Goal: Information Seeking & Learning: Learn about a topic

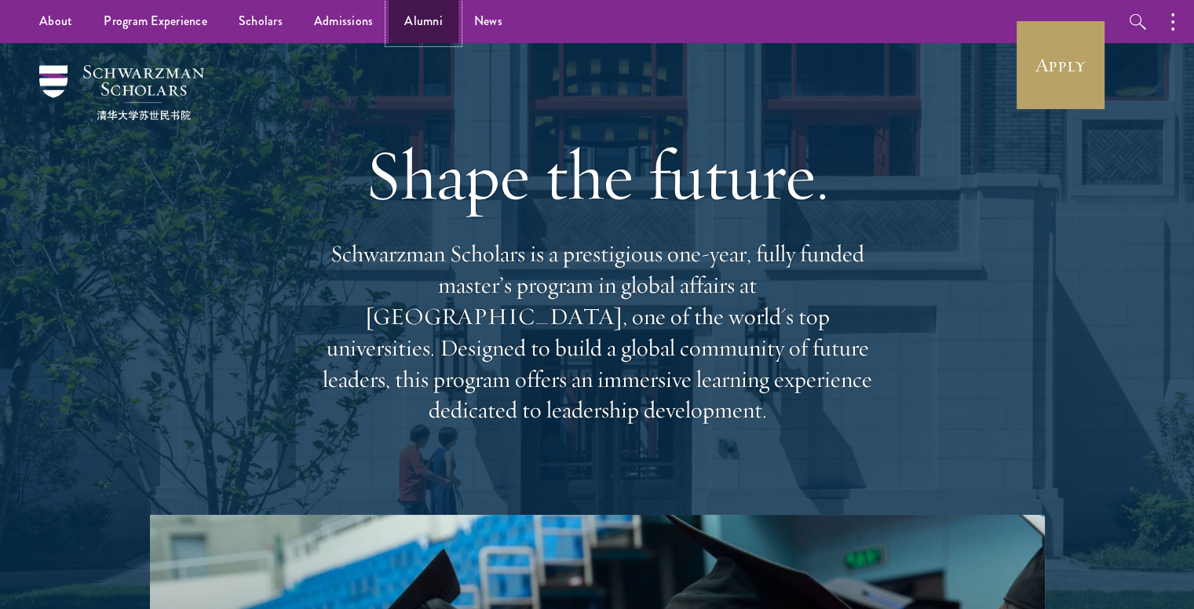
click at [418, 19] on link "Alumni" at bounding box center [424, 21] width 70 height 43
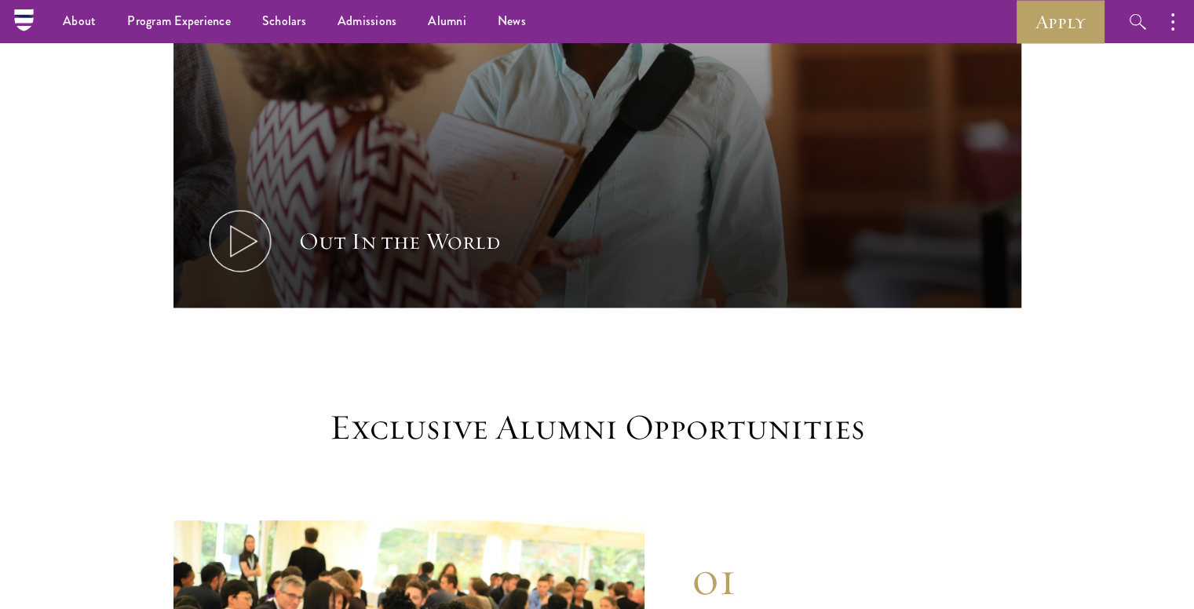
scroll to position [1091, 0]
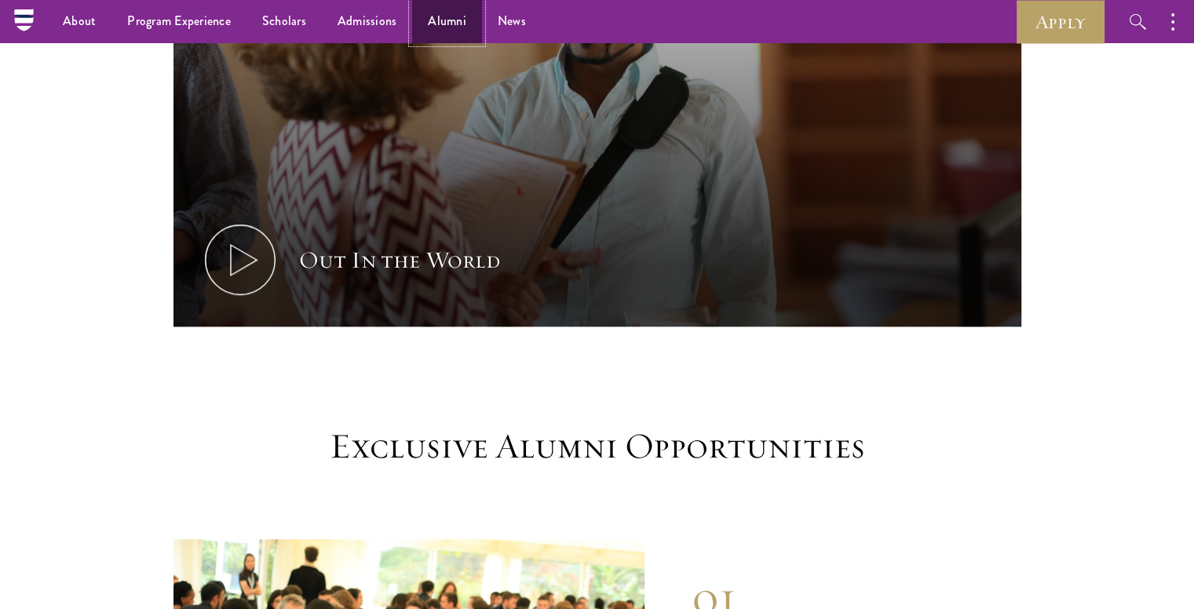
click at [445, 15] on link "Alumni" at bounding box center [447, 21] width 70 height 43
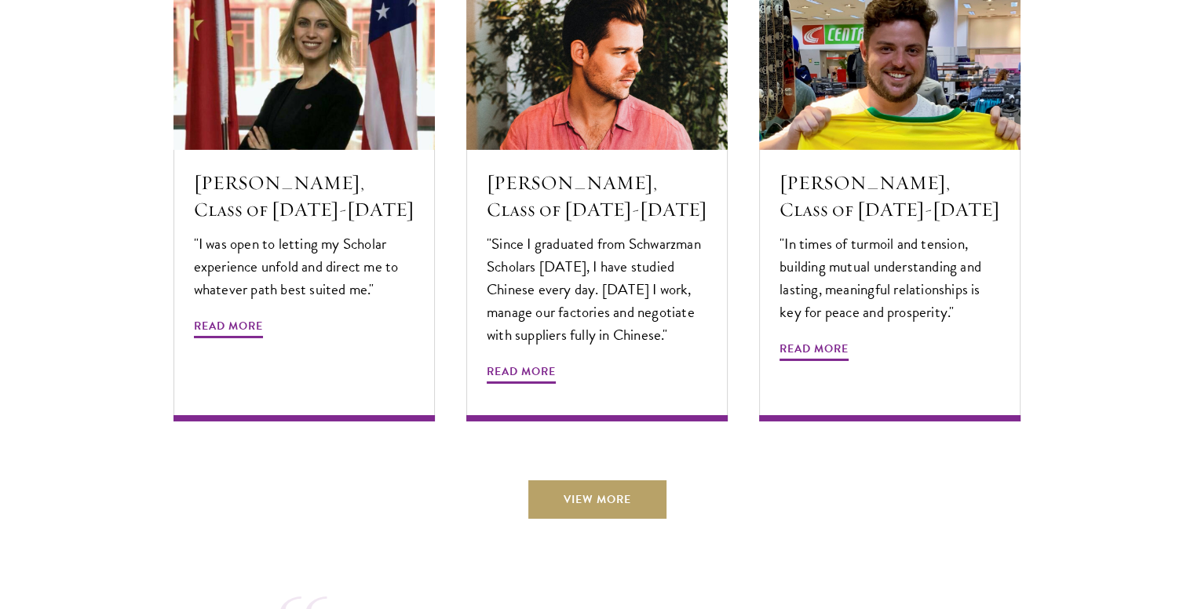
scroll to position [5353, 0]
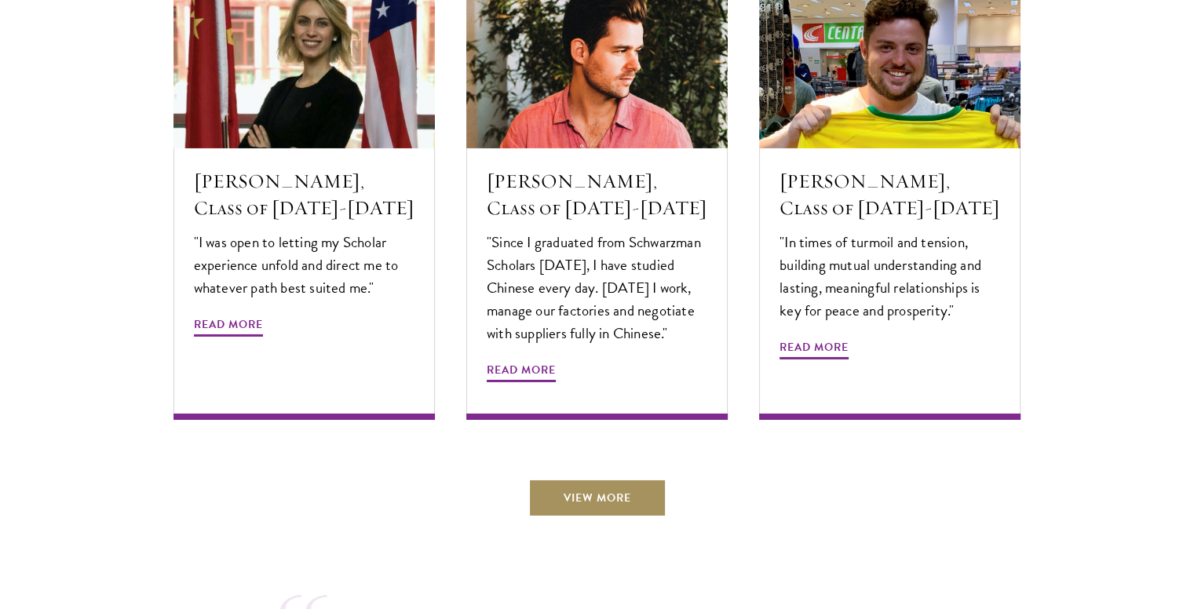
click at [589, 479] on link "View More" at bounding box center [597, 498] width 138 height 38
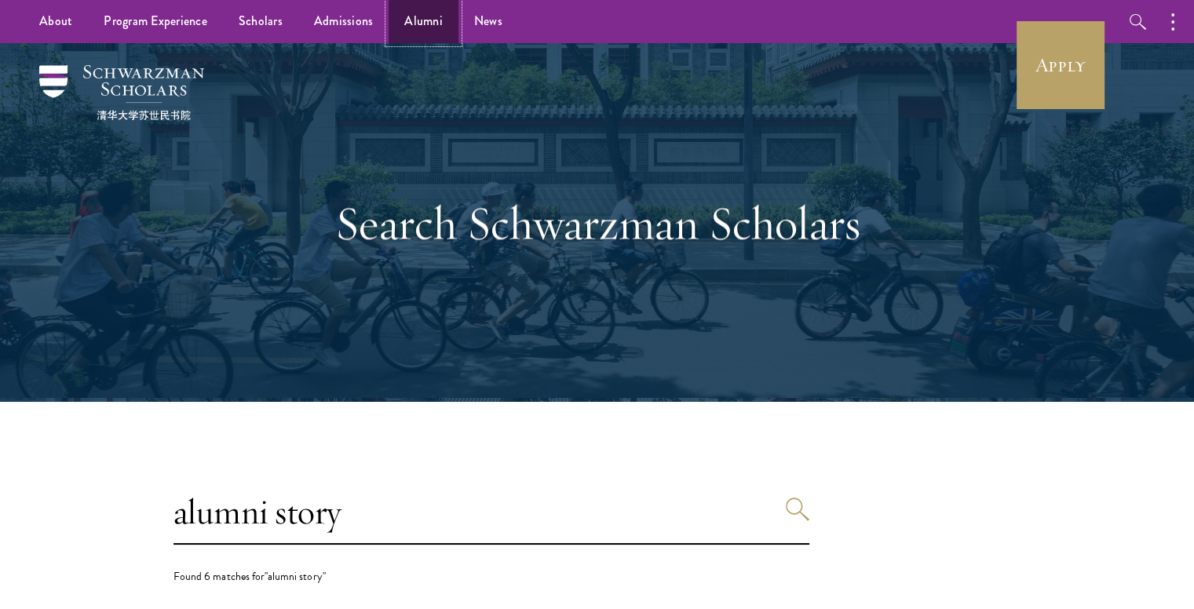
click at [432, 24] on link "Alumni" at bounding box center [424, 21] width 70 height 43
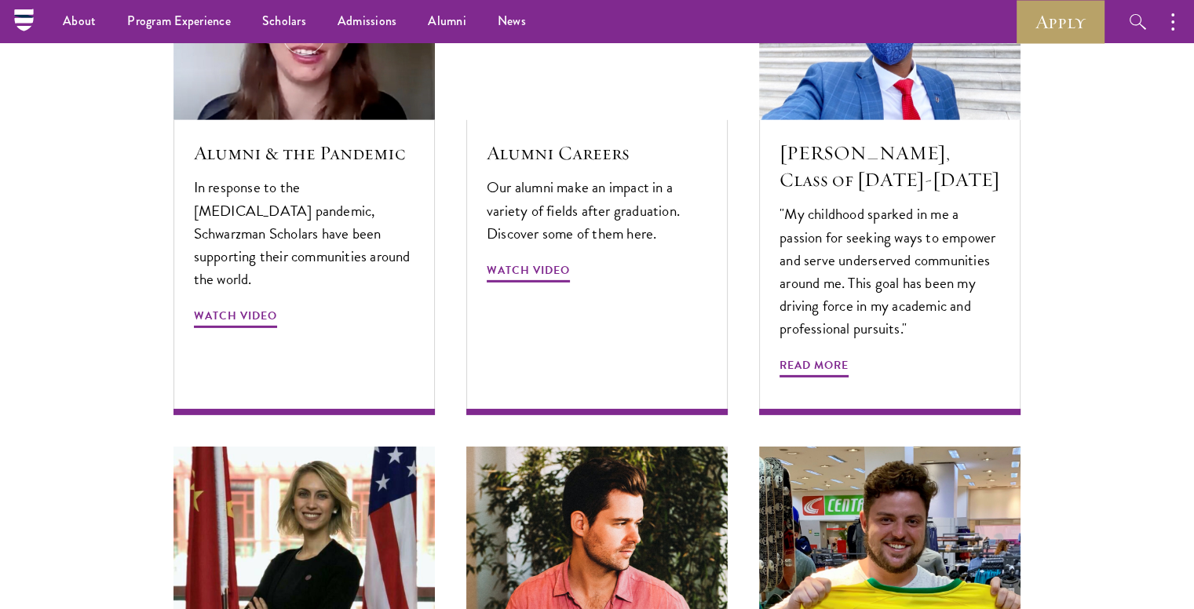
scroll to position [4878, 0]
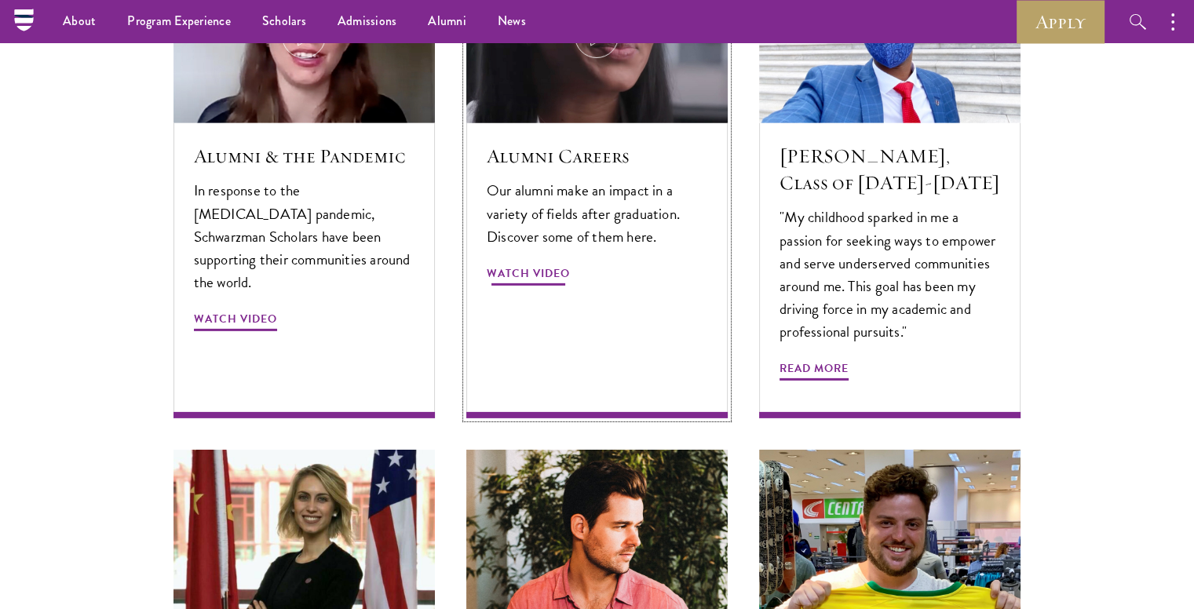
click at [554, 340] on div "Alumni Careers Our alumni make an impact in a variety of fields after graduatio…" at bounding box center [596, 270] width 261 height 294
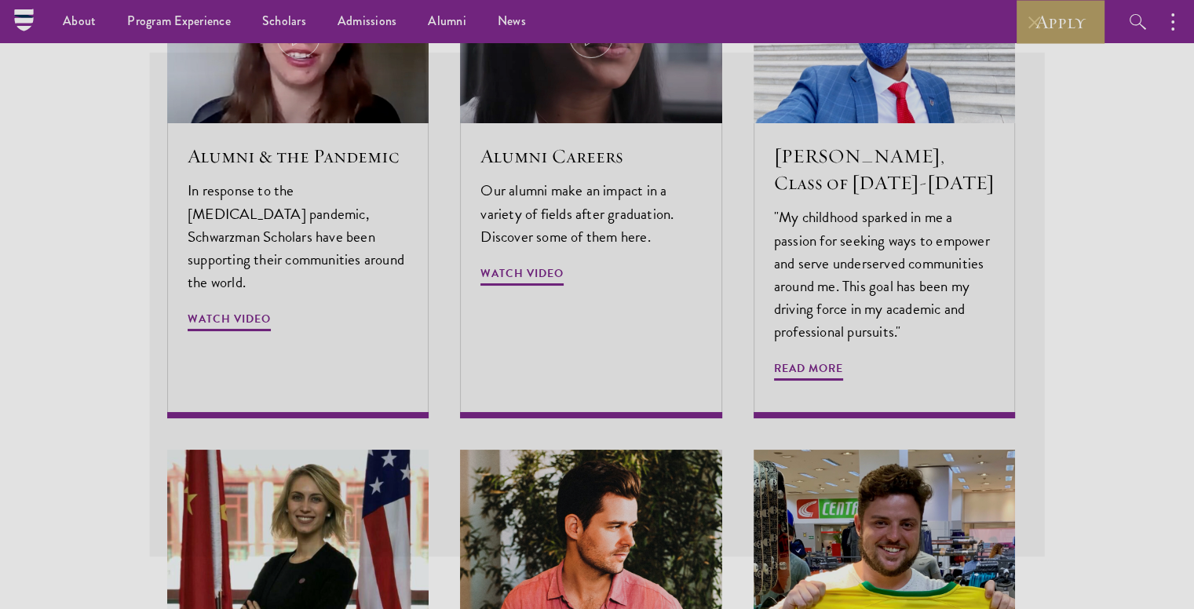
scroll to position [4934, 0]
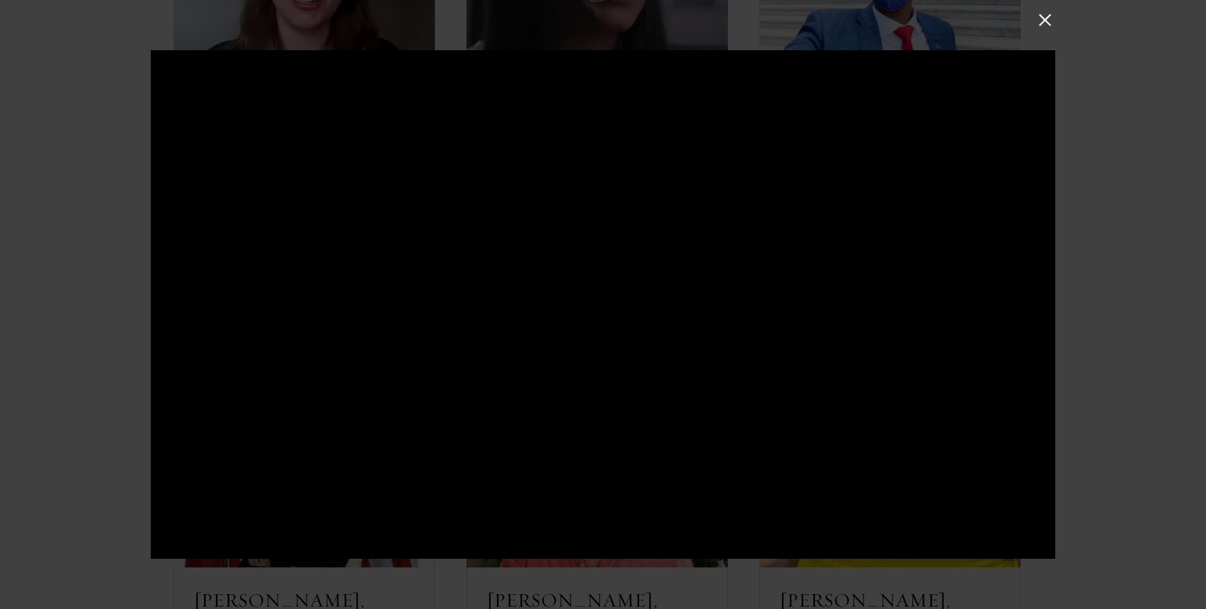
click at [1047, 22] on button at bounding box center [1045, 20] width 20 height 20
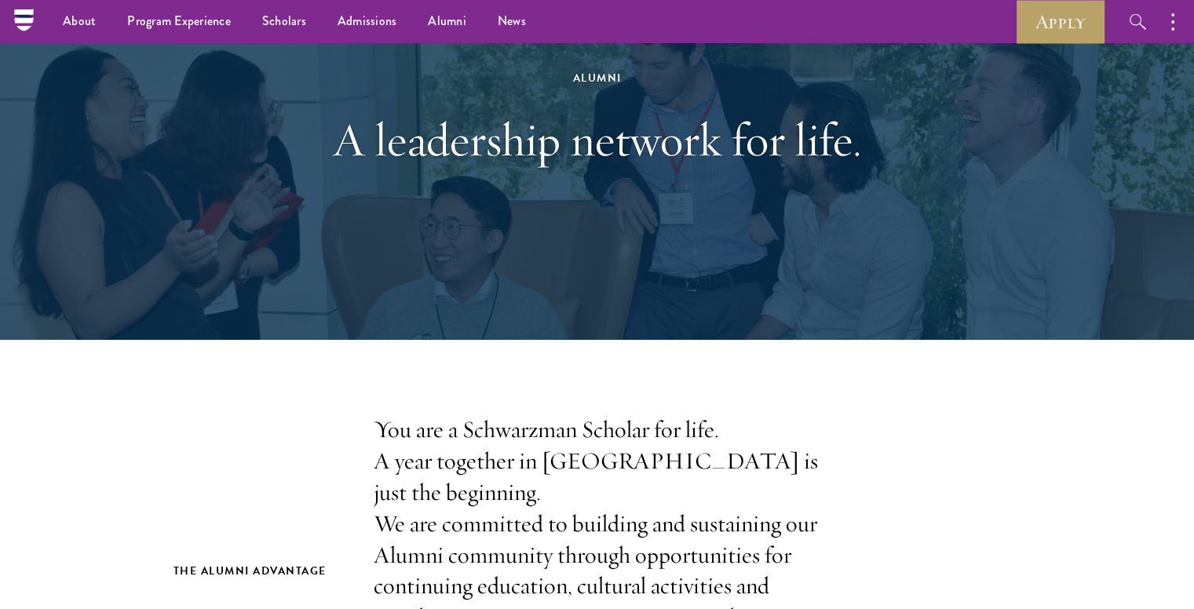
scroll to position [66, 0]
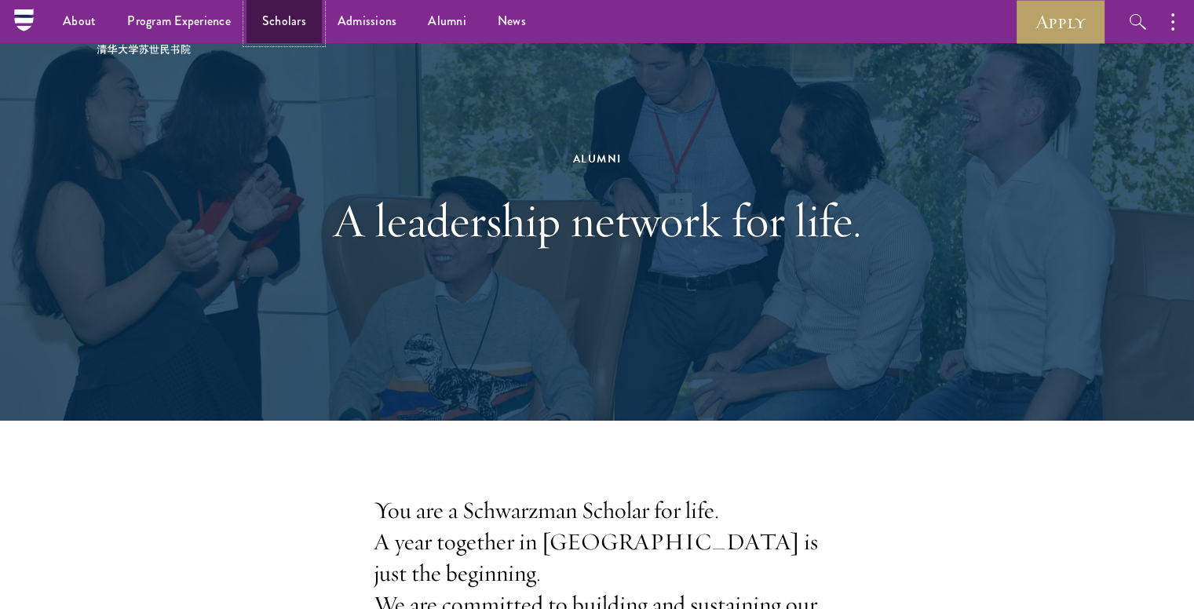
click at [286, 16] on link "Scholars" at bounding box center [284, 21] width 75 height 43
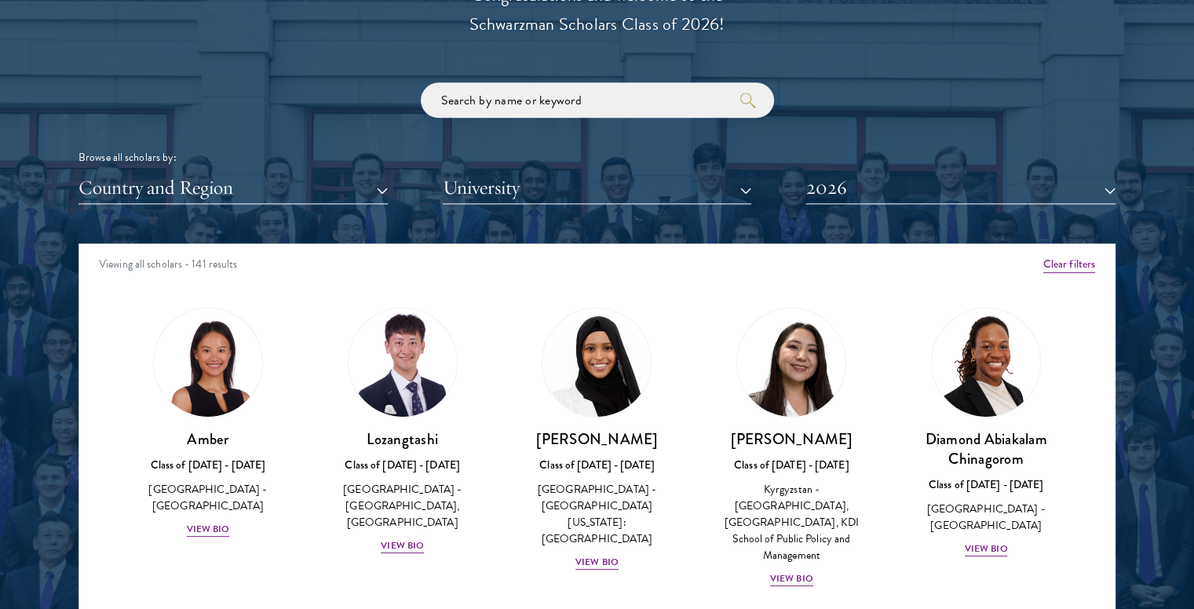
scroll to position [1811, 0]
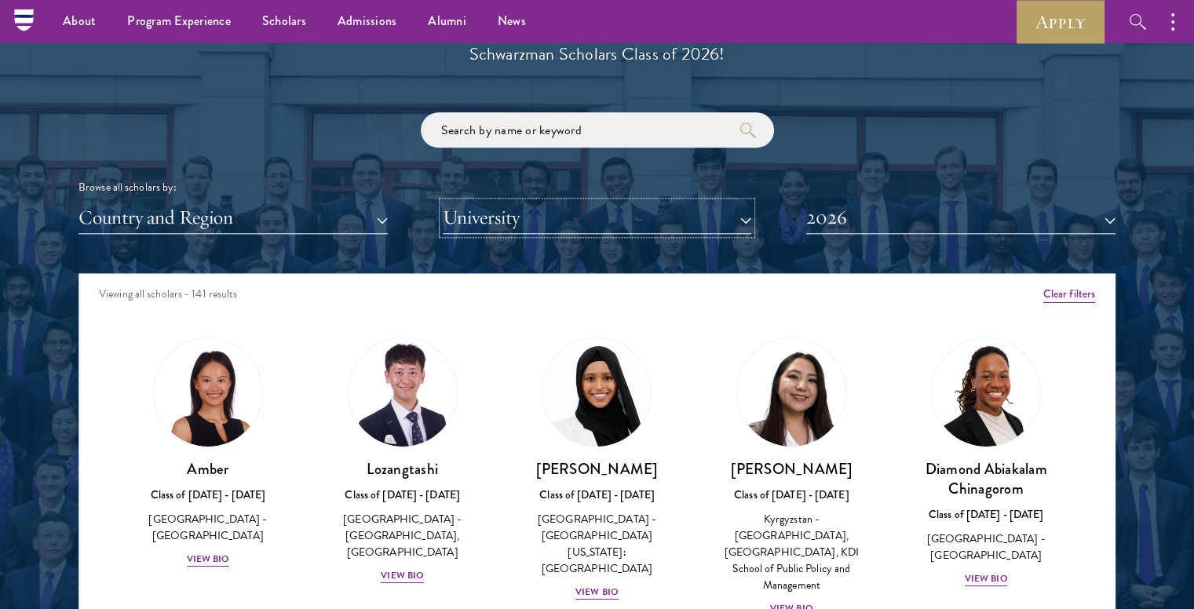
click at [506, 218] on button "University" at bounding box center [597, 218] width 309 height 32
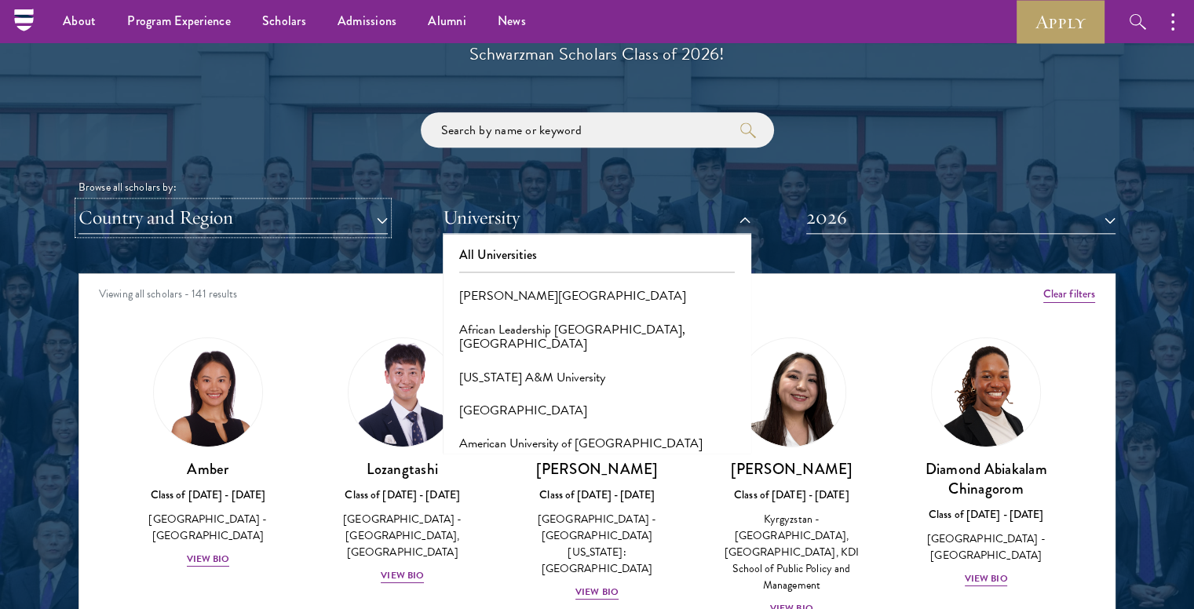
click at [369, 225] on button "Country and Region" at bounding box center [233, 218] width 309 height 32
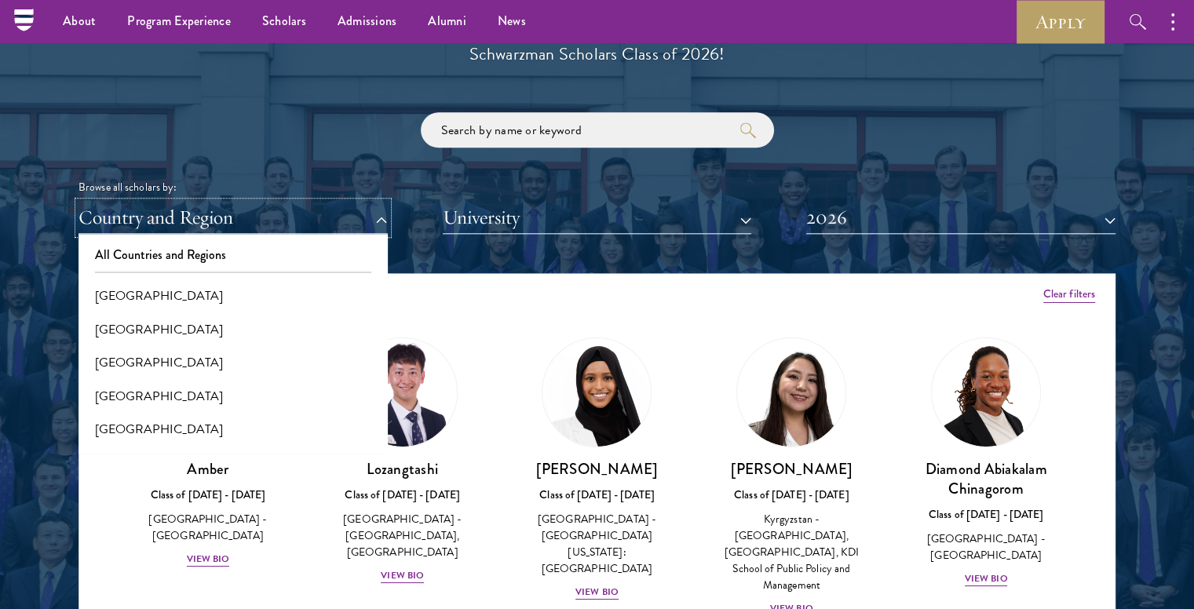
click at [269, 208] on button "Country and Region" at bounding box center [233, 218] width 309 height 32
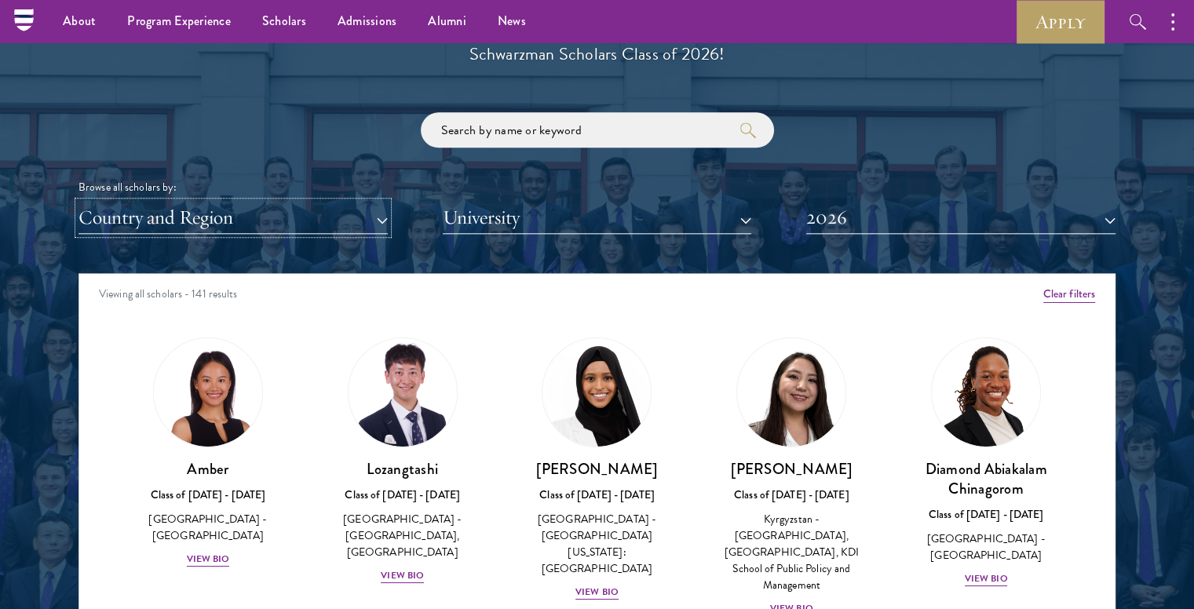
click at [269, 208] on button "Country and Region" at bounding box center [233, 218] width 309 height 32
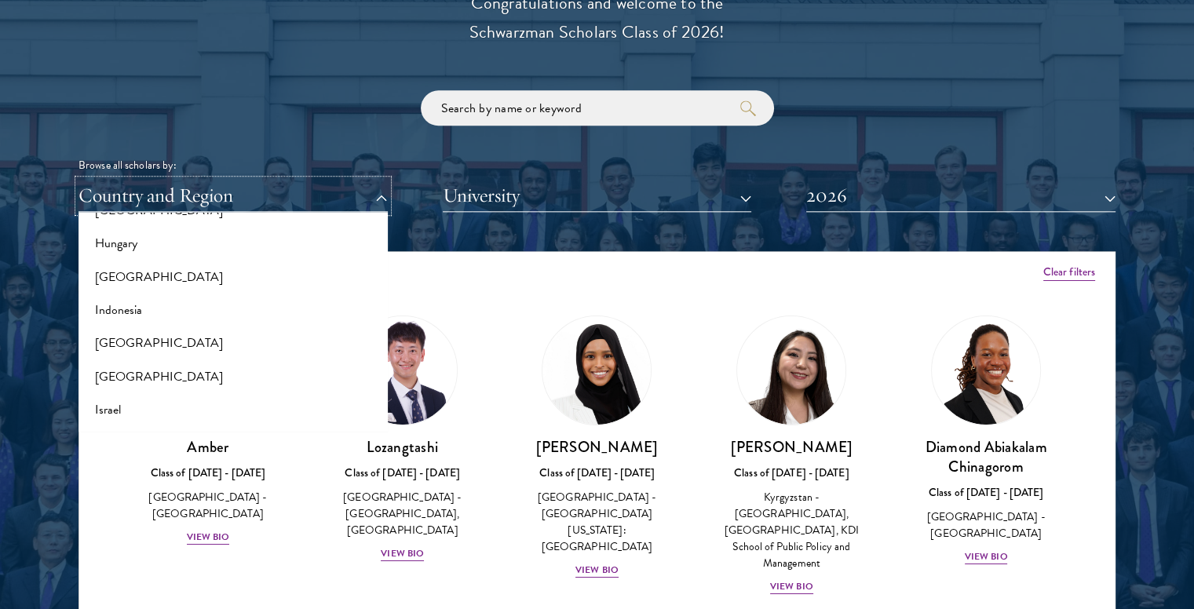
scroll to position [1197, 0]
click at [125, 311] on button "Indonesia" at bounding box center [233, 309] width 300 height 33
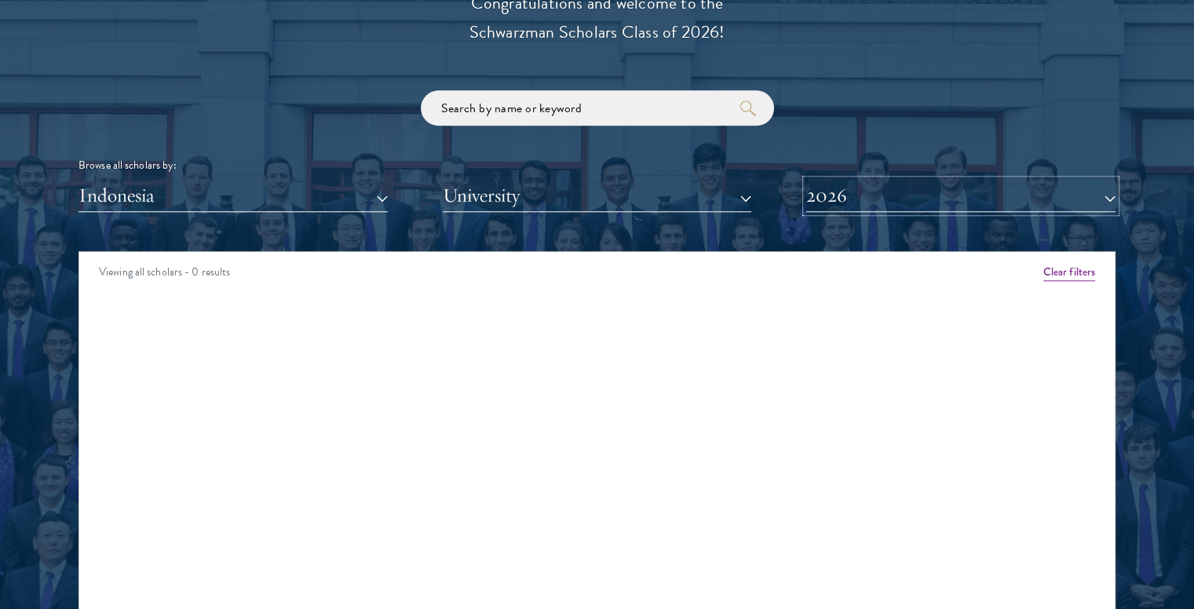
click at [866, 194] on button "2026" at bounding box center [960, 196] width 309 height 32
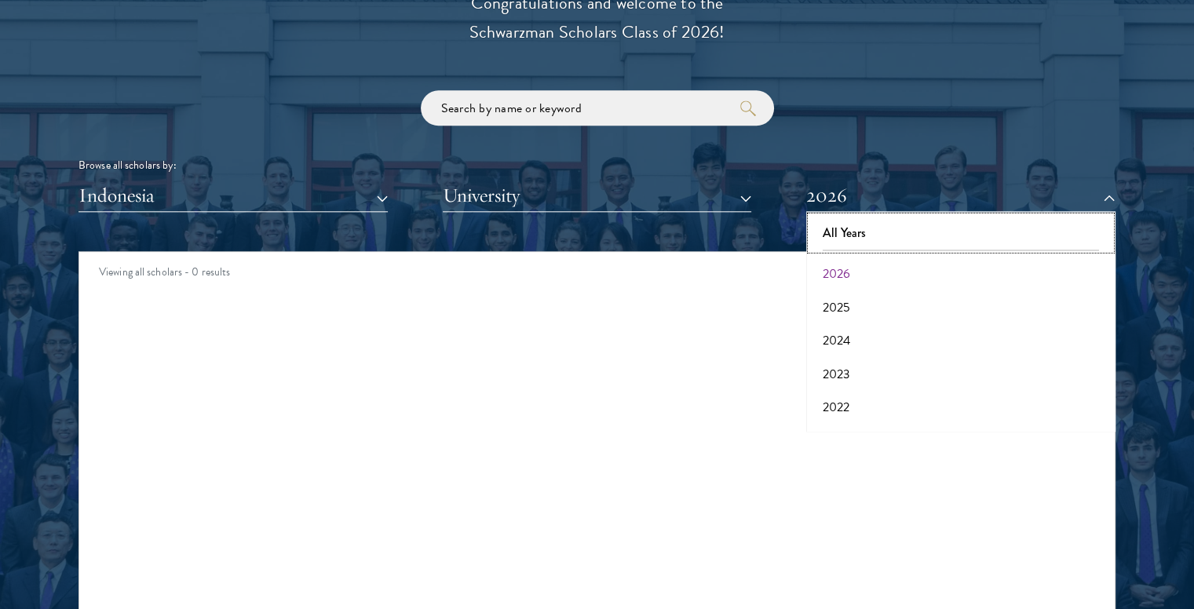
click at [863, 220] on button "All Years" at bounding box center [961, 233] width 300 height 33
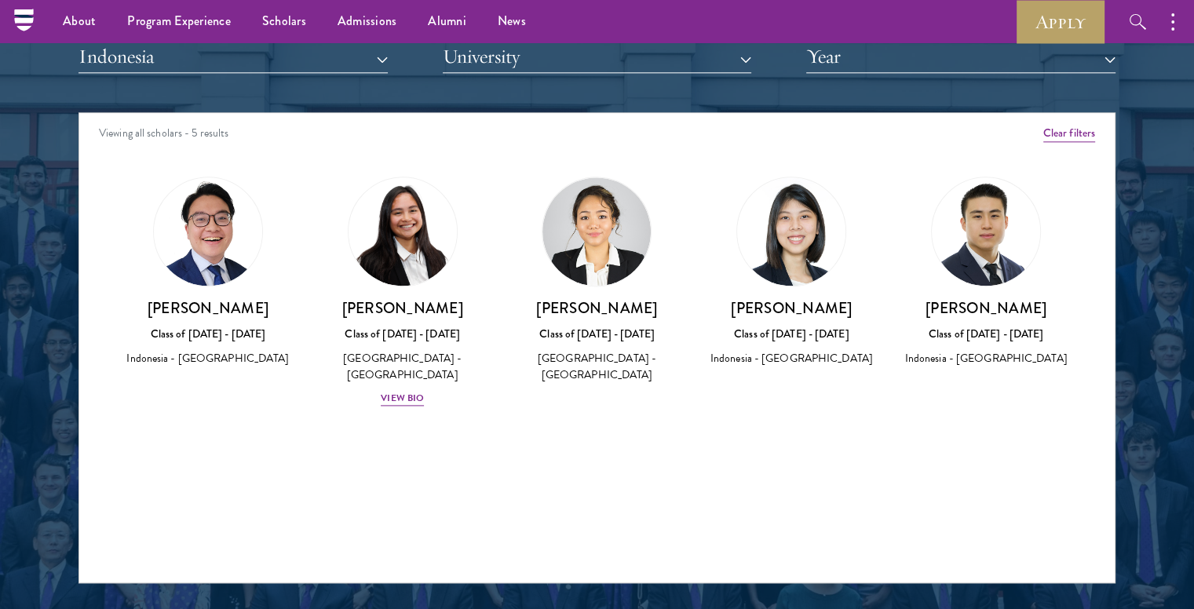
scroll to position [1970, 0]
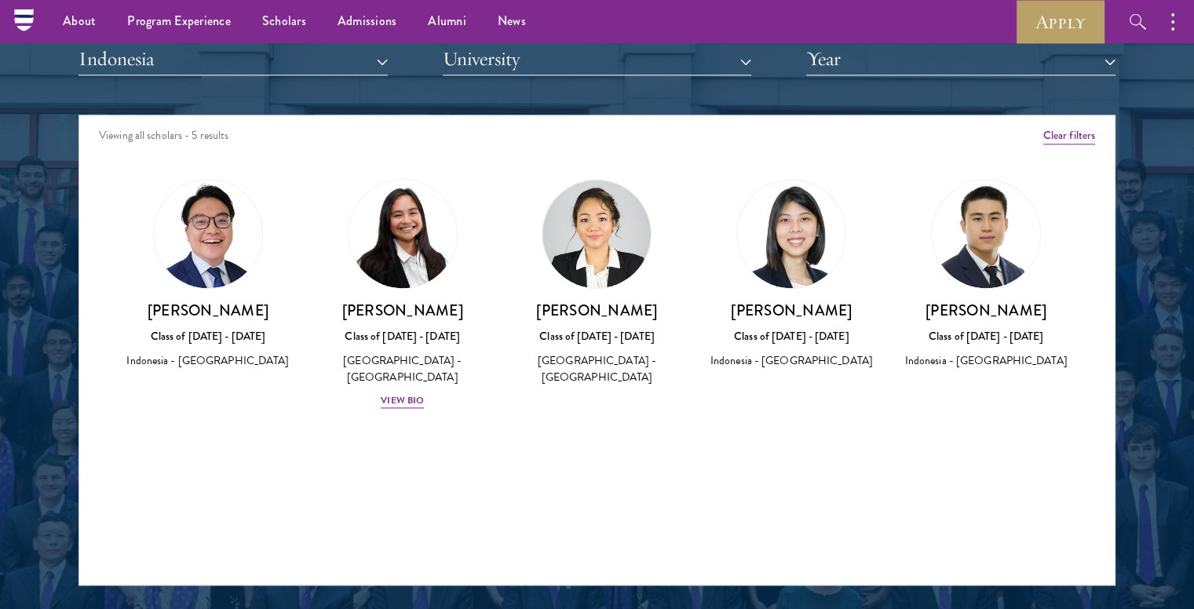
click at [203, 257] on img at bounding box center [208, 234] width 108 height 108
click at [132, 362] on div "Indonesia - [GEOGRAPHIC_DATA]" at bounding box center [207, 361] width 163 height 16
drag, startPoint x: 133, startPoint y: 358, endPoint x: 195, endPoint y: 358, distance: 62.0
click at [195, 358] on div "Indonesia - [GEOGRAPHIC_DATA]" at bounding box center [207, 361] width 163 height 16
click at [261, 386] on div "Hans Mulyawan Class of 2023 - 2024 Indonesia - National University of Singapore" at bounding box center [208, 274] width 195 height 223
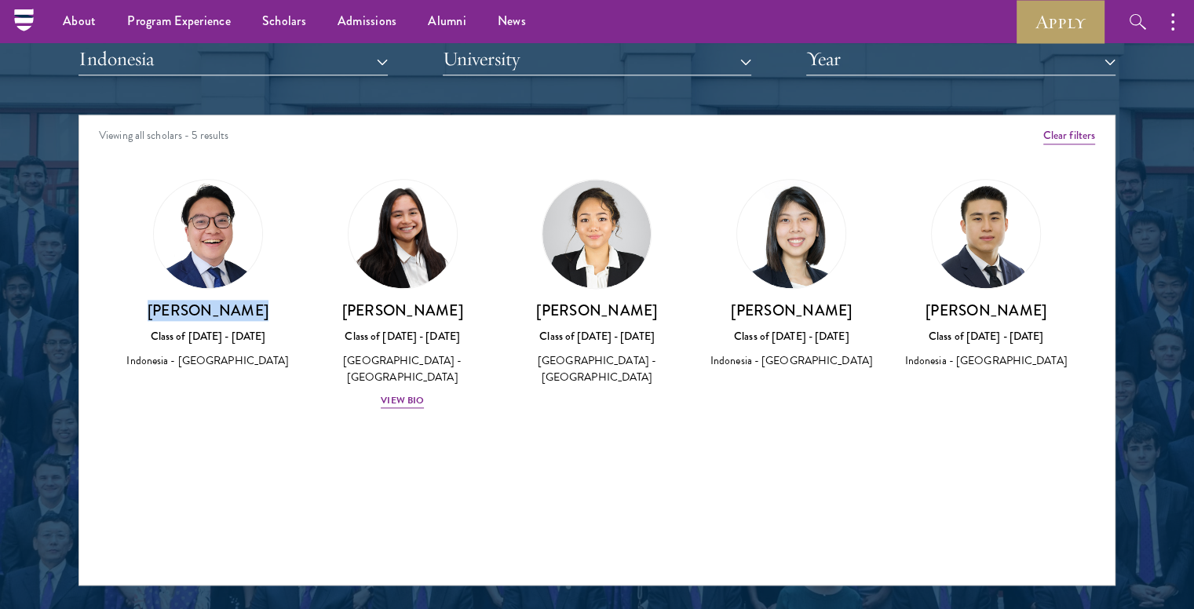
drag, startPoint x: 155, startPoint y: 308, endPoint x: 270, endPoint y: 309, distance: 115.4
click at [270, 309] on h3 "[PERSON_NAME]" at bounding box center [207, 311] width 163 height 20
copy h3 "[PERSON_NAME]"
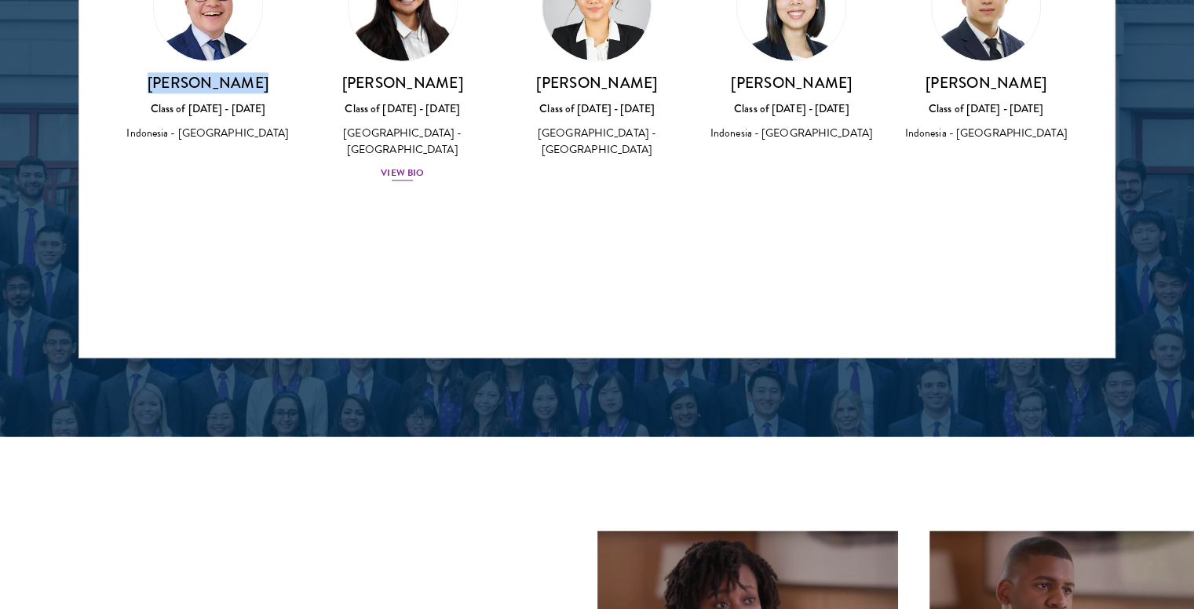
scroll to position [2213, 0]
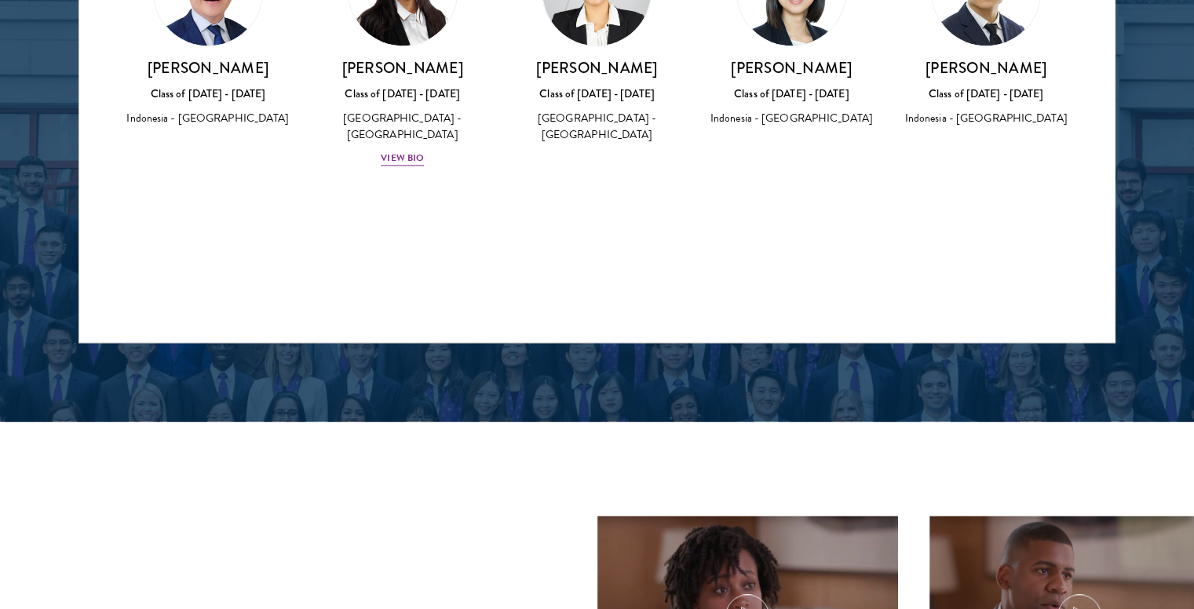
click at [656, 225] on div "Viewing all scholars - 5 results Clear filters Amber Class of 2025 - 2026 China…" at bounding box center [597, 107] width 1037 height 471
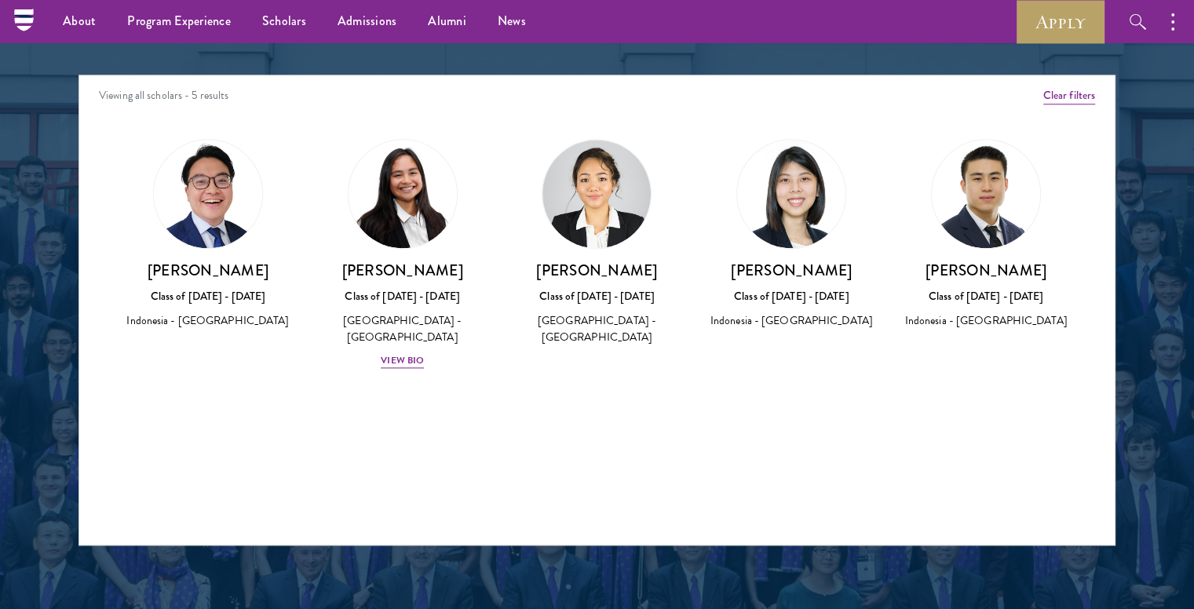
scroll to position [2009, 0]
click at [390, 217] on img at bounding box center [402, 194] width 119 height 119
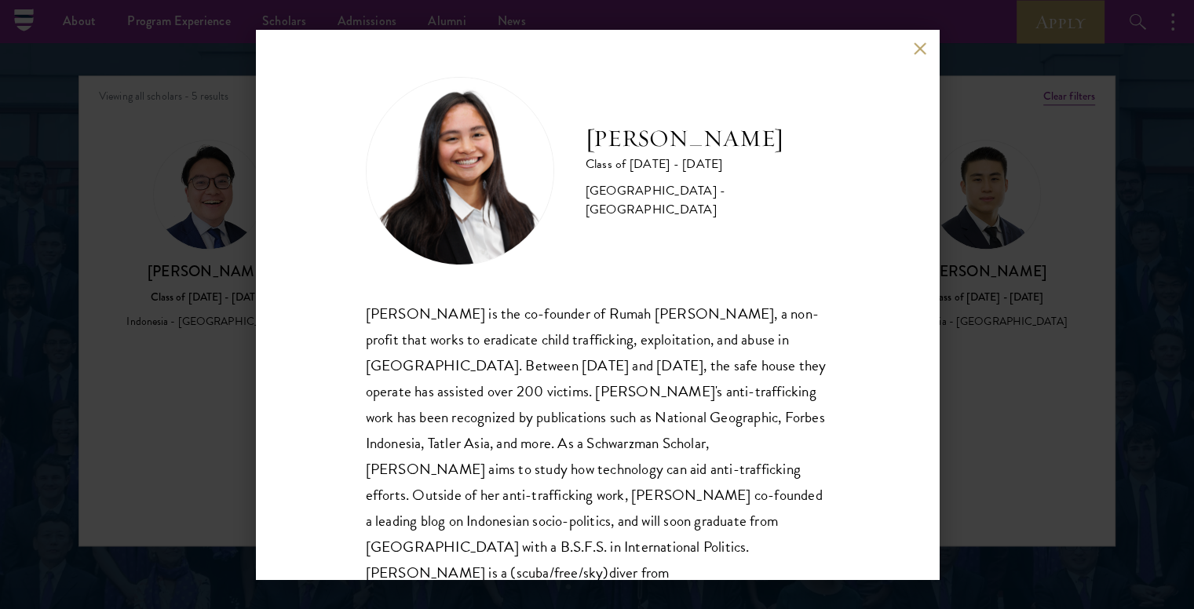
scroll to position [27, 0]
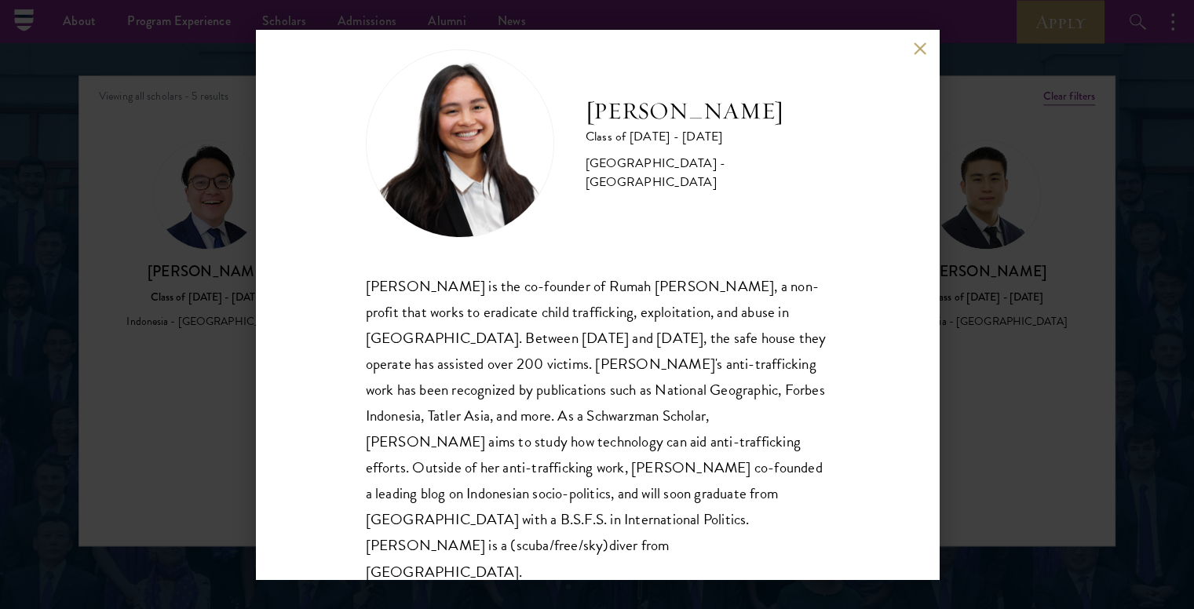
drag, startPoint x: 584, startPoint y: 115, endPoint x: 777, endPoint y: 133, distance: 193.3
click at [777, 133] on div "Faye Simanjuntak Class of 2024 - 2025 Indonesia - Georgetown University" at bounding box center [597, 143] width 463 height 188
copy h2 "[PERSON_NAME]"
click at [777, 380] on div "[PERSON_NAME] is the co-founder of Rumah [PERSON_NAME], a non-profit that works…" at bounding box center [597, 429] width 463 height 312
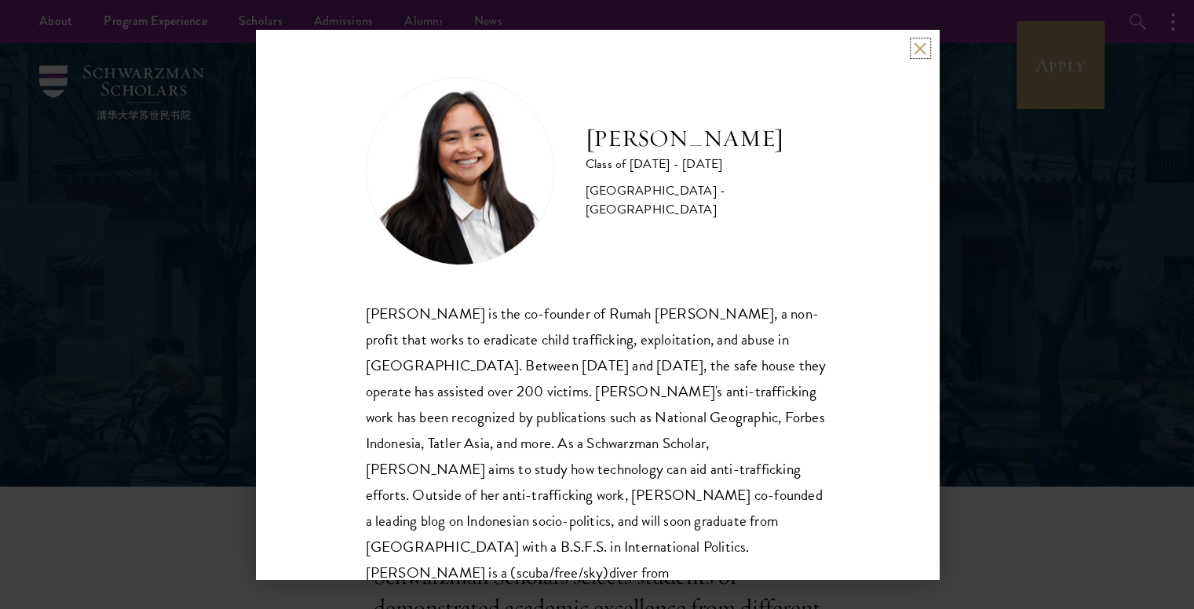
click at [914, 44] on button at bounding box center [920, 48] width 13 height 13
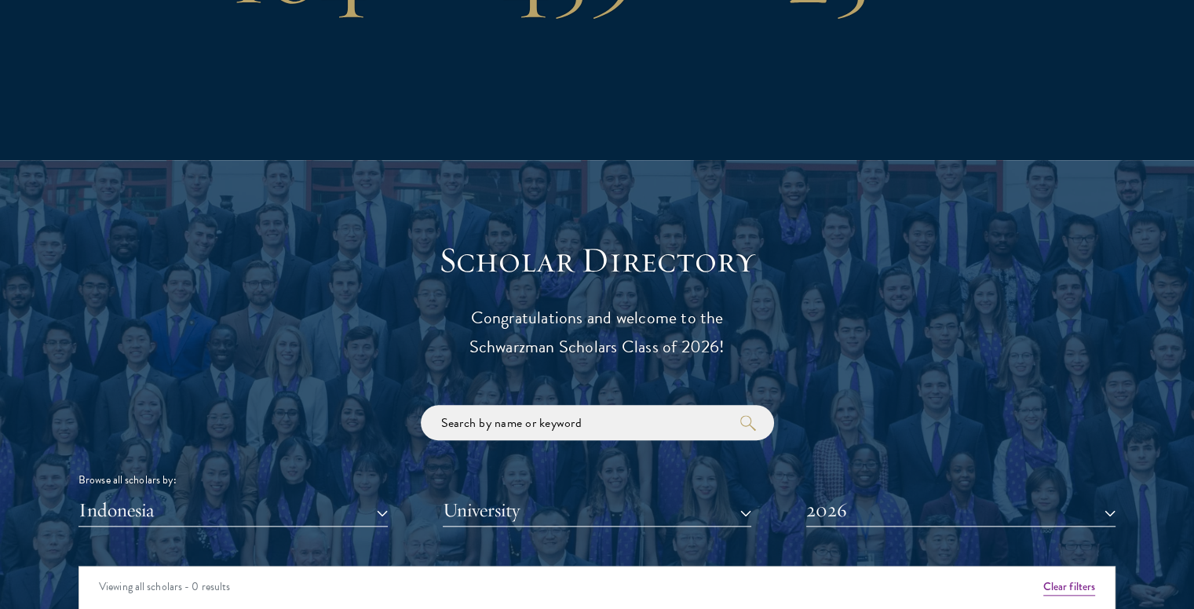
scroll to position [1519, 0]
